Goal: Information Seeking & Learning: Learn about a topic

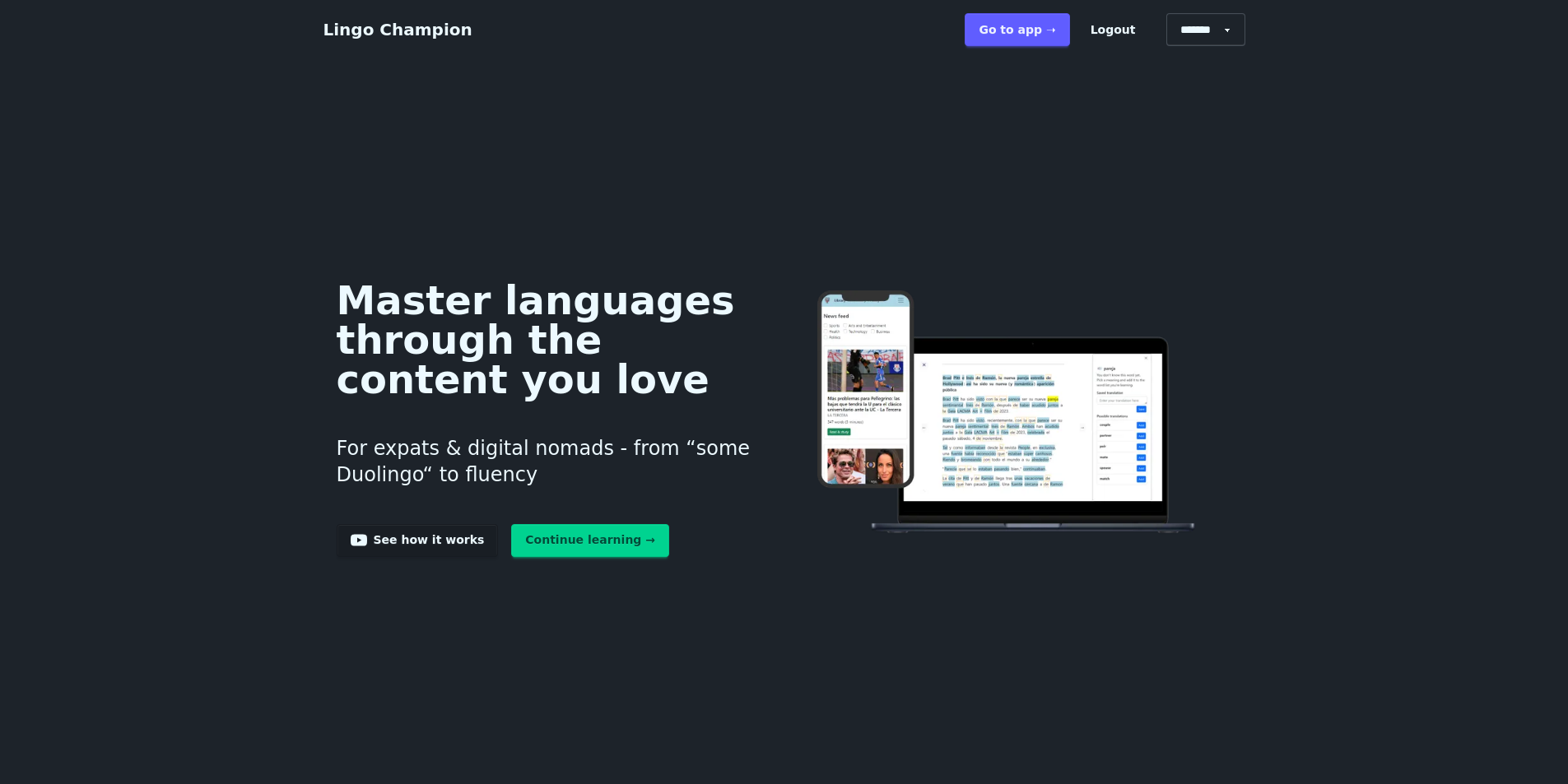
click at [571, 532] on link "Continue learning →" at bounding box center [590, 540] width 158 height 33
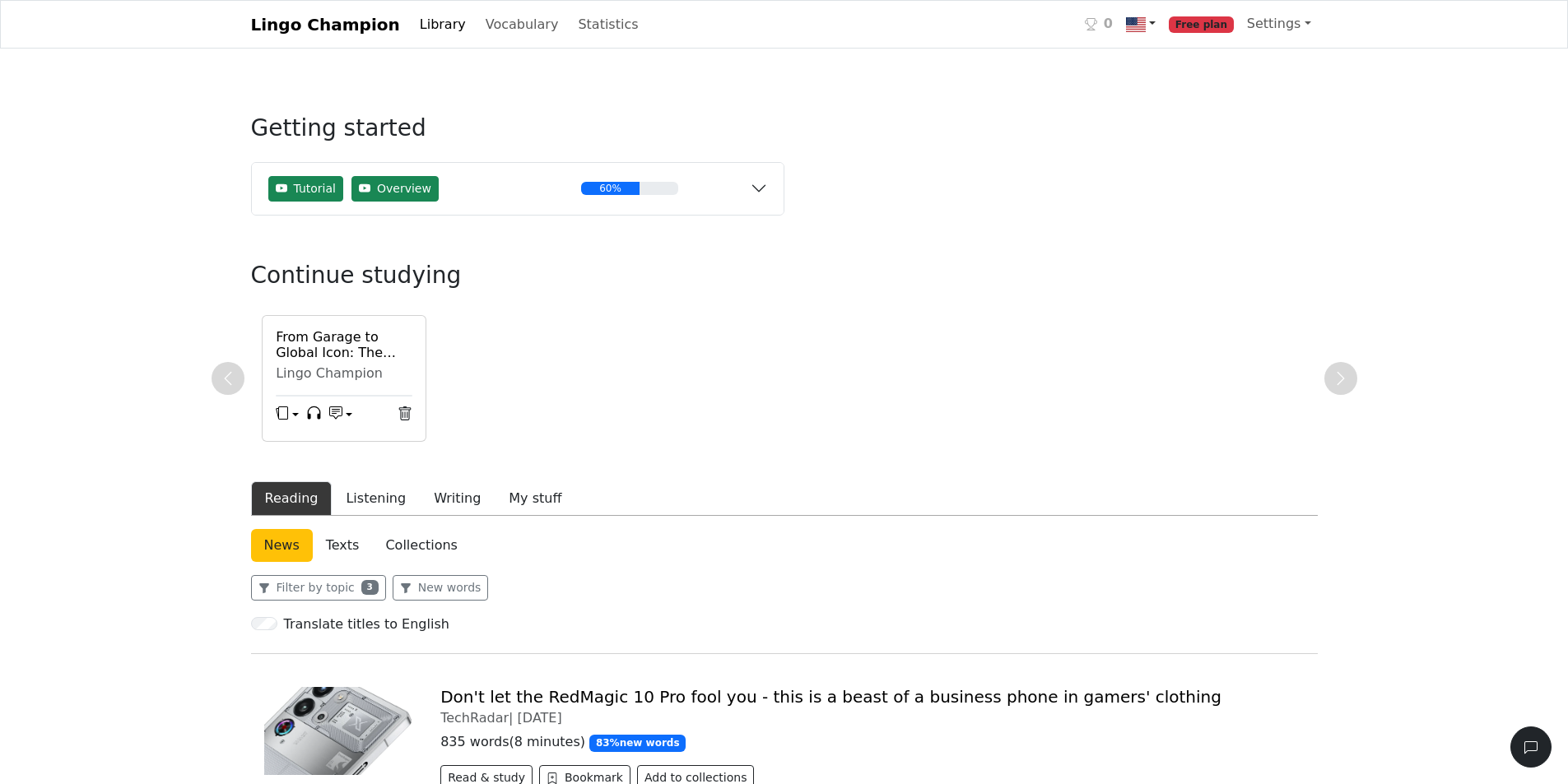
click at [1146, 23] on img at bounding box center [1136, 24] width 20 height 20
click at [1146, 27] on img at bounding box center [1136, 24] width 20 height 20
click at [479, 25] on link "Vocabulary" at bounding box center [522, 24] width 87 height 33
